Goal: Navigation & Orientation: Find specific page/section

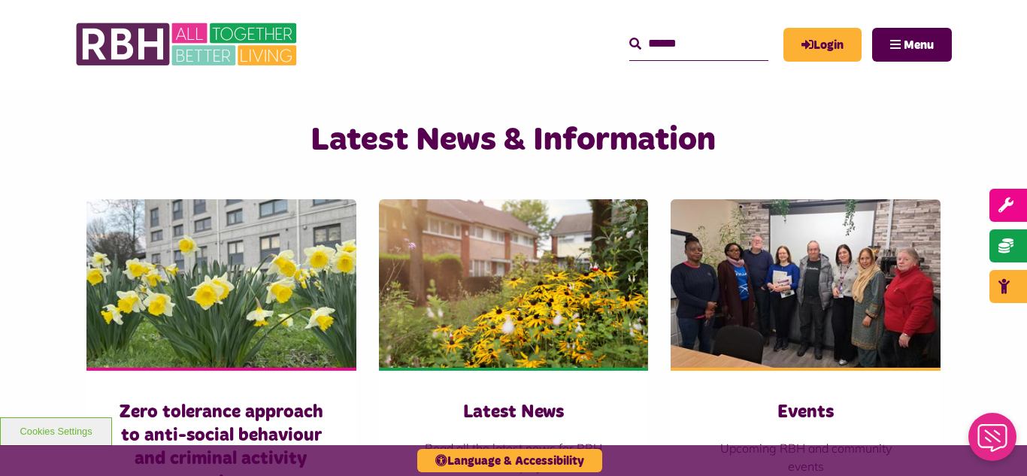
scroll to position [1023, 0]
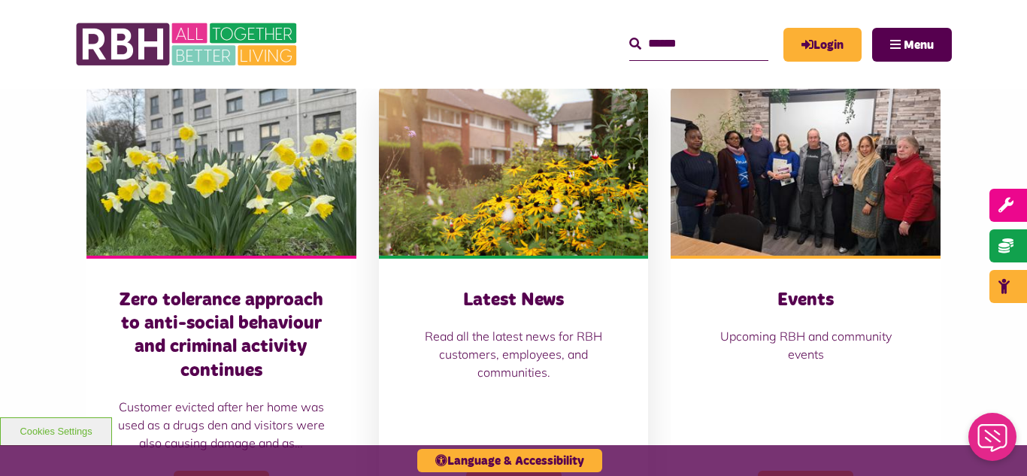
click at [460, 165] on img at bounding box center [514, 171] width 270 height 168
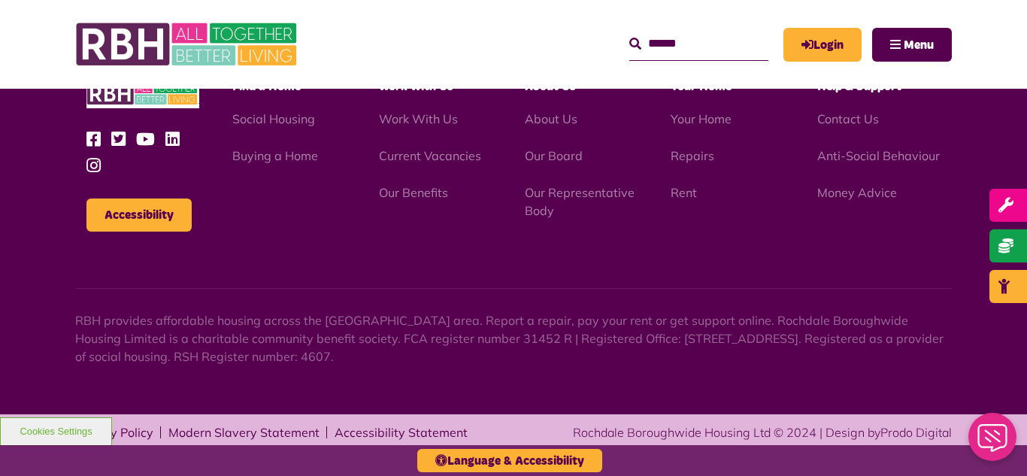
scroll to position [1637, 0]
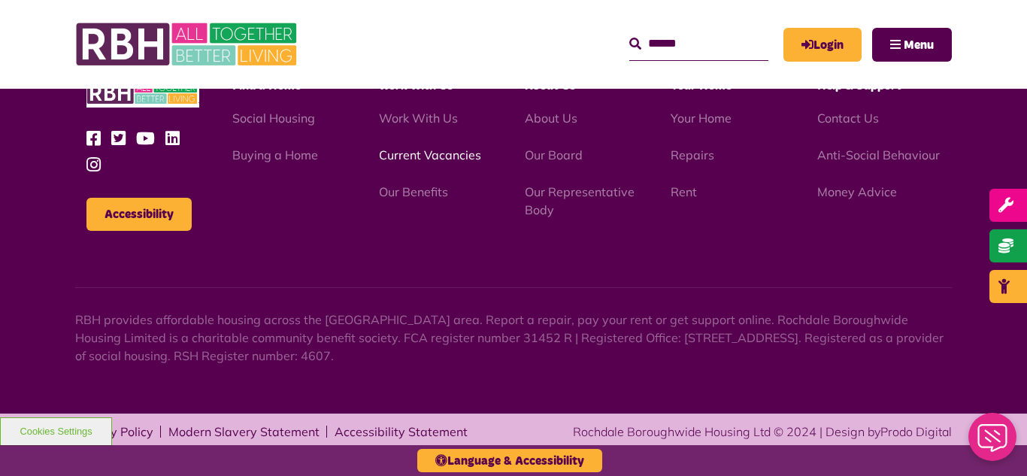
click at [444, 155] on link "Current Vacancies" at bounding box center [430, 154] width 102 height 15
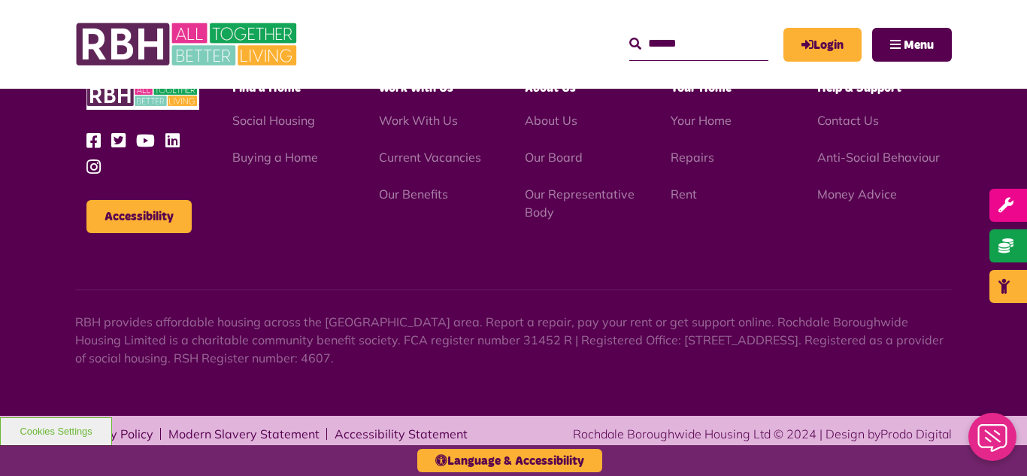
scroll to position [2176, 0]
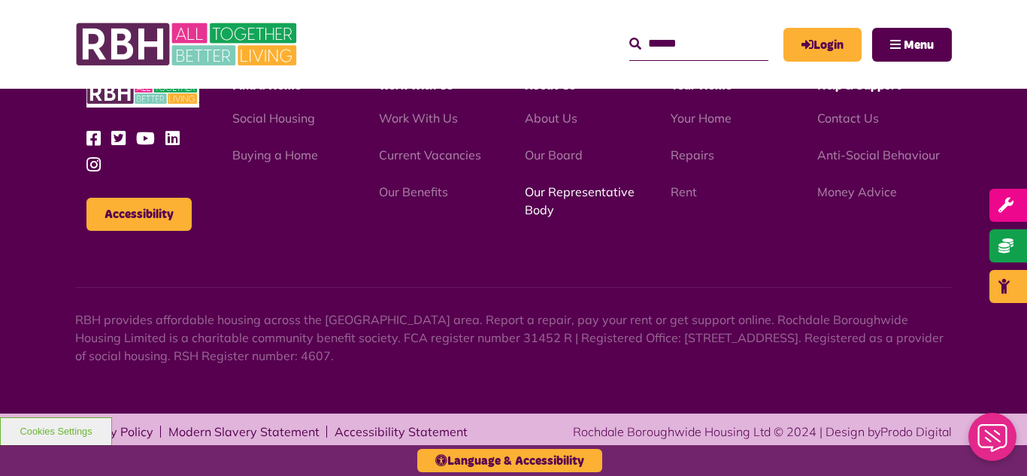
click at [574, 196] on link "Our Representative Body" at bounding box center [580, 200] width 110 height 33
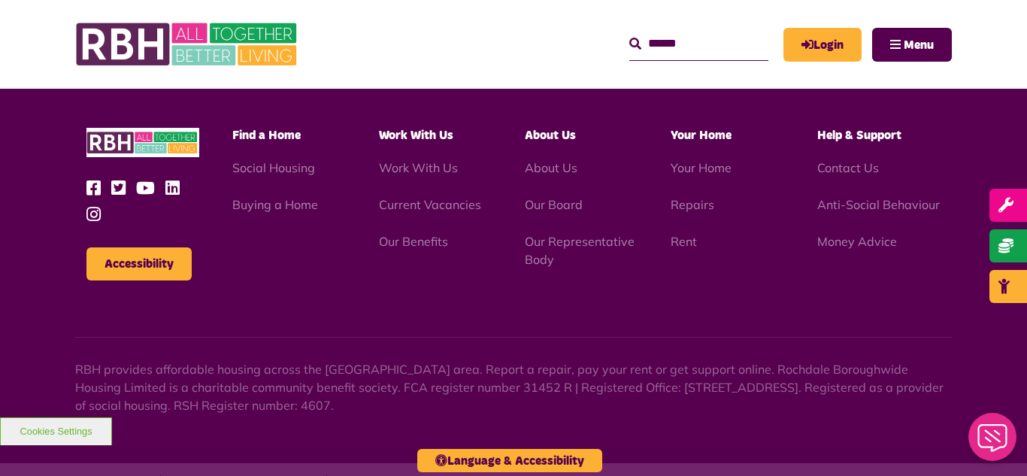
scroll to position [4367, 0]
